Goal: Answer question/provide support: Share knowledge or assist other users

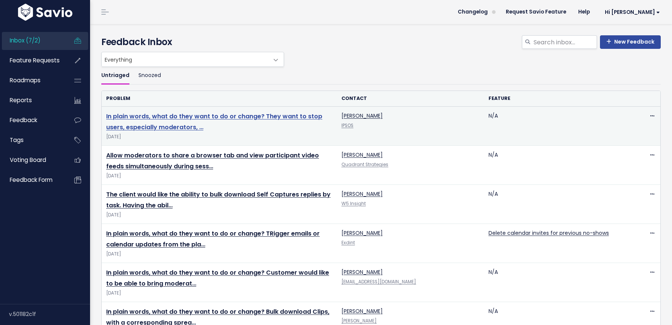
click at [207, 114] on link "In plain words, what do they want to do or change? They want to stop users, esp…" at bounding box center [214, 122] width 216 height 20
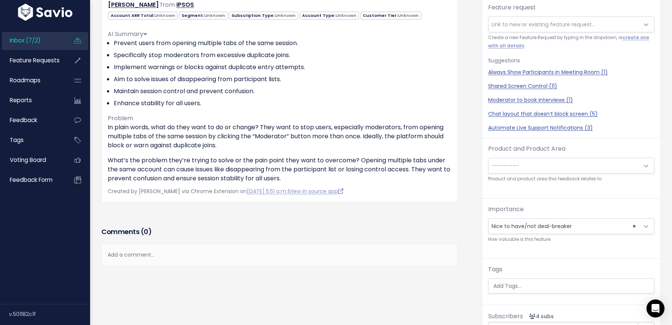
scroll to position [155, 0]
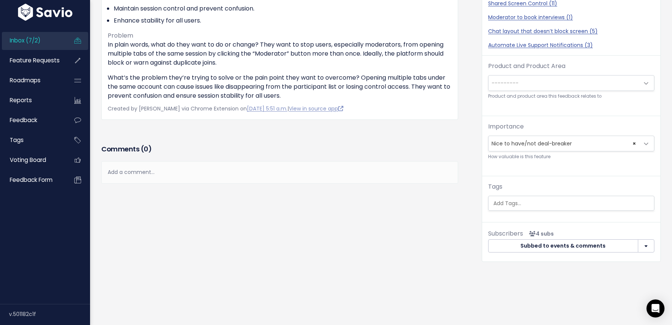
click at [147, 173] on div "Add a comment..." at bounding box center [279, 172] width 357 height 22
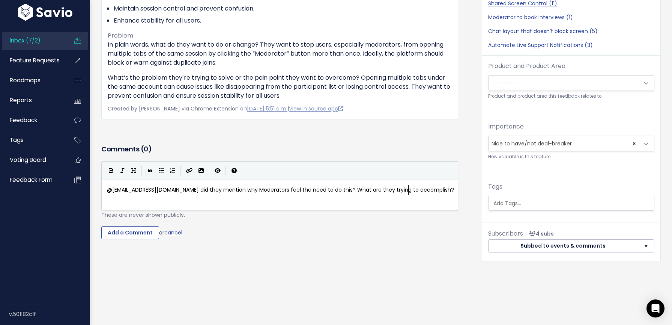
scroll to position [3, 302]
type textarea "@[EMAIL_ADDRESS][DOMAIN_NAME] did they mention why Moderators feel the need to …"
click at [129, 223] on form "@[EMAIL_ADDRESS][DOMAIN_NAME] did they mention why Moderators feel the need to …" at bounding box center [279, 200] width 357 height 78
click at [127, 229] on input "Add a Comment" at bounding box center [130, 233] width 58 height 14
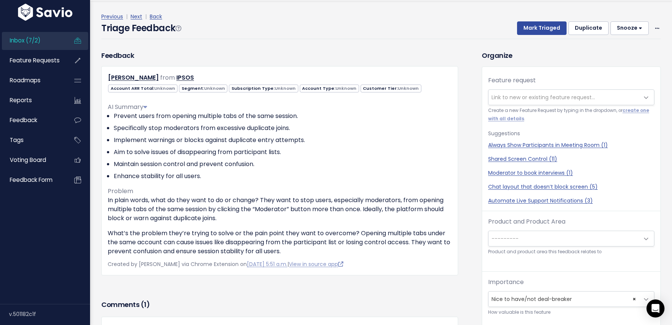
scroll to position [25, 0]
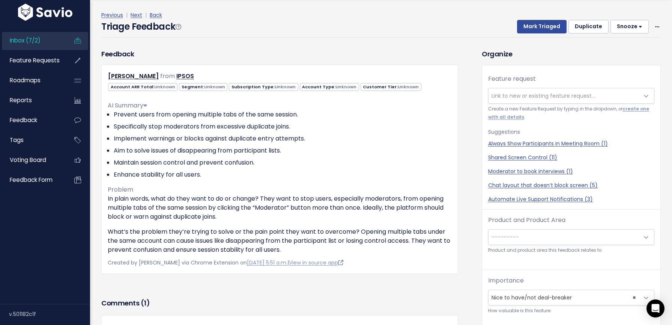
click at [517, 94] on span "Link to new or existing feature request..." at bounding box center [544, 96] width 104 height 8
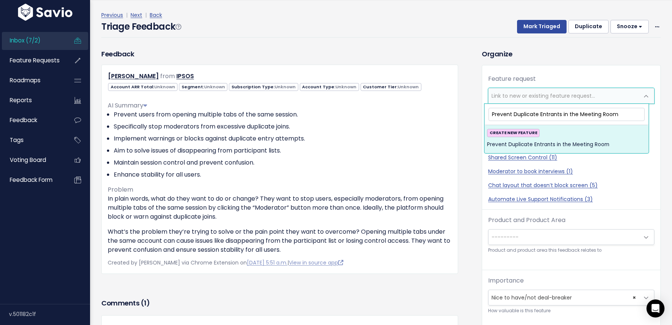
type input "Prevent Duplicate Entrants in the Meeting Room"
click at [517, 132] on strong "CREATE NEW FEATURE" at bounding box center [514, 132] width 48 height 6
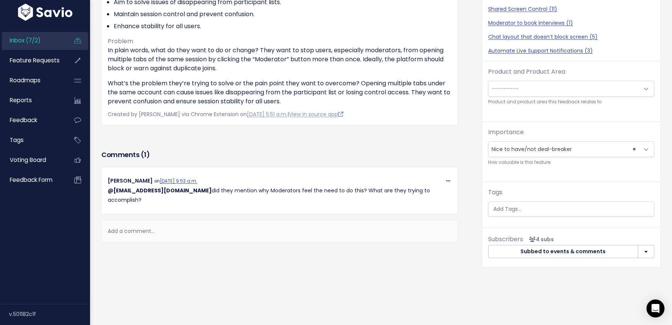
scroll to position [159, 0]
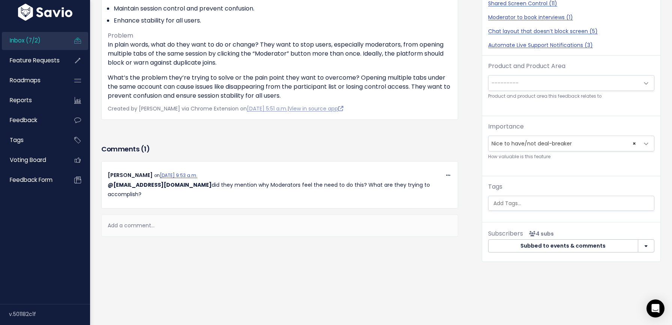
click at [516, 75] on span "---------" at bounding box center [564, 82] width 150 height 15
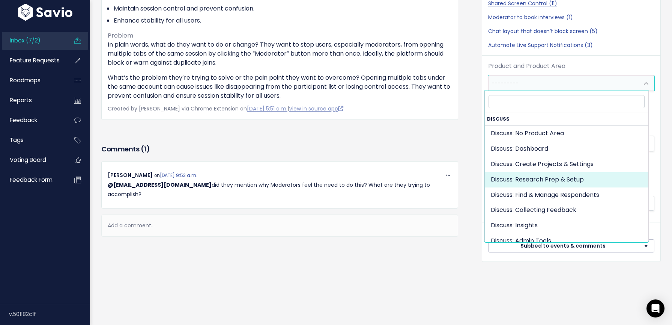
scroll to position [53, 0]
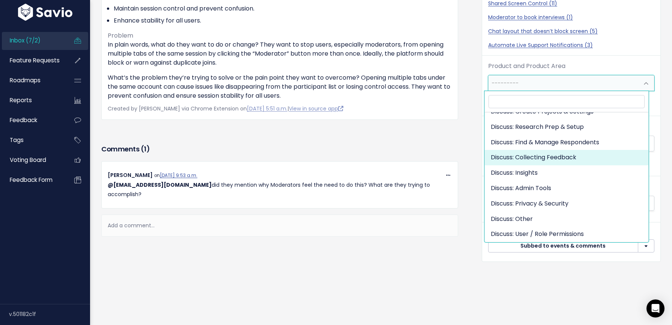
select select "DISCUSS_PLATFORM:SELF_PACED"
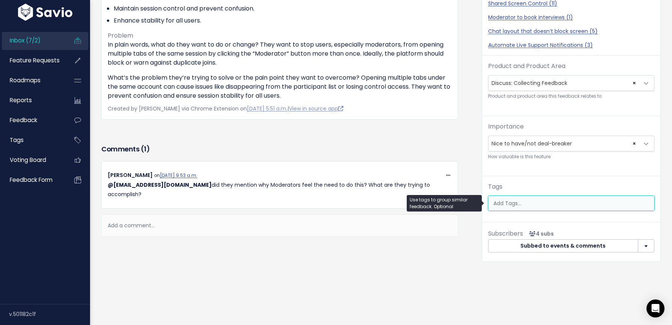
click at [507, 199] on input "search" at bounding box center [572, 203] width 164 height 8
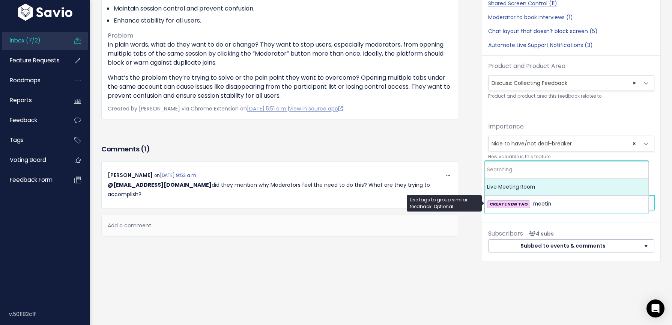
type input "m"
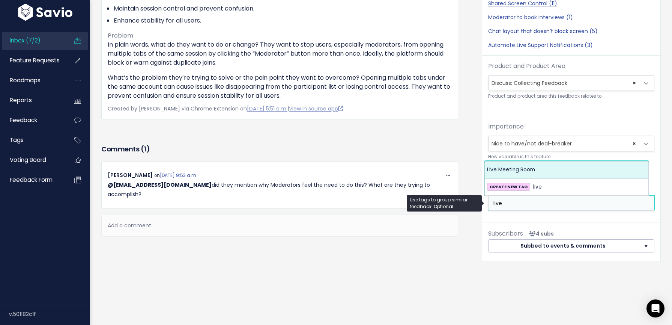
type input "live"
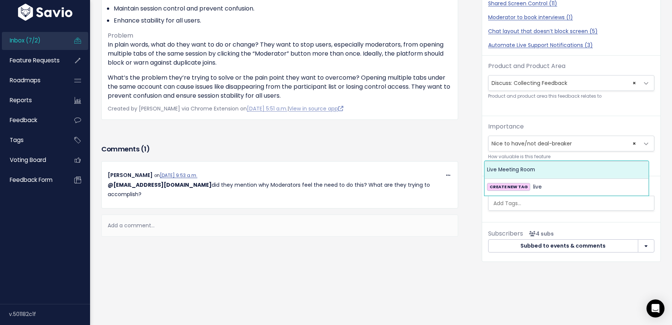
select select "13479"
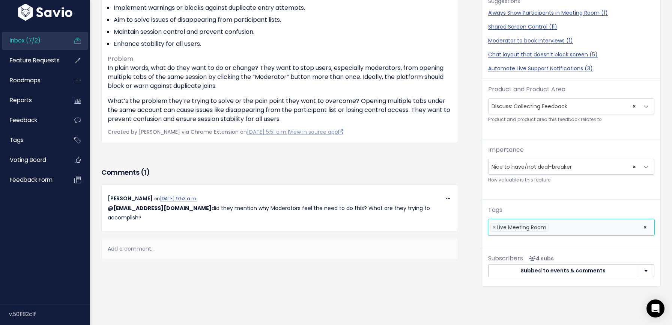
scroll to position [0, 0]
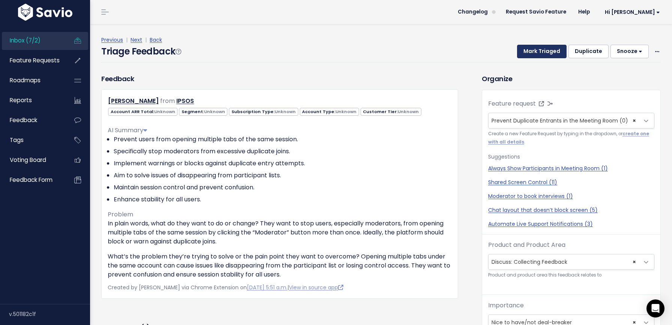
click at [540, 53] on button "Mark Triaged" at bounding box center [542, 52] width 50 height 14
